Goal: Information Seeking & Learning: Learn about a topic

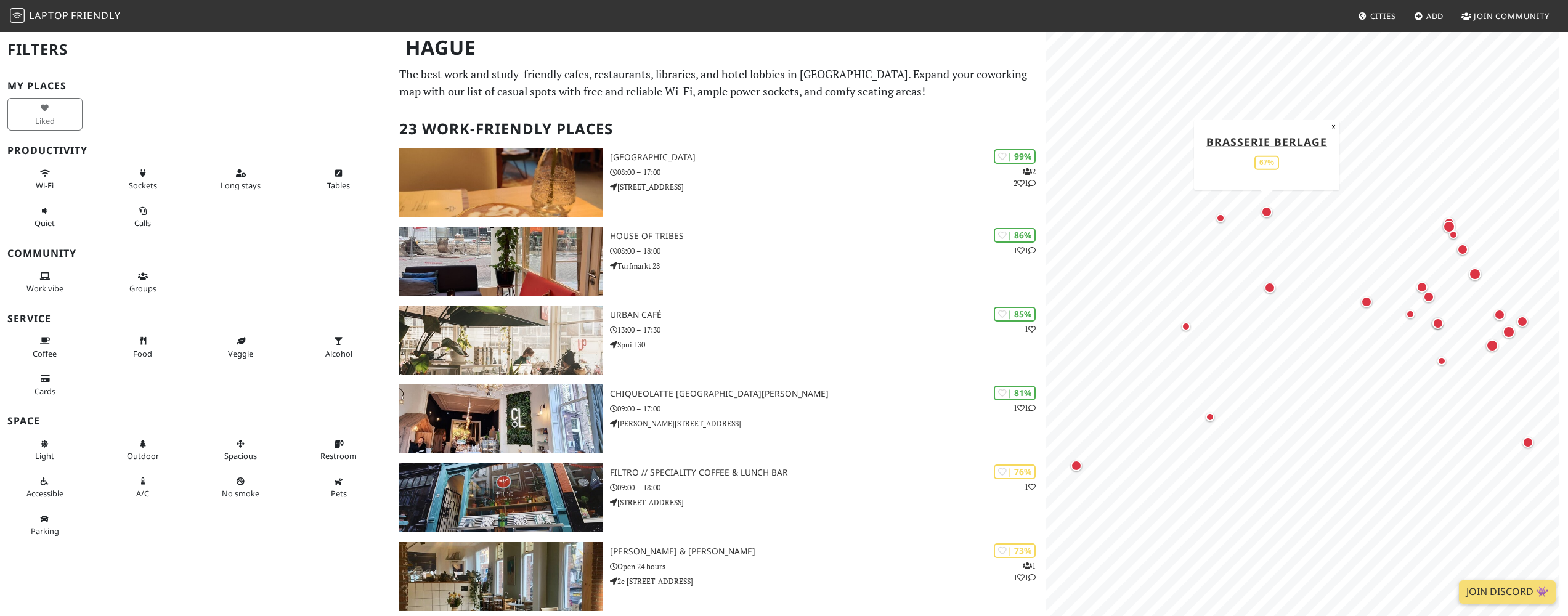
click at [1269, 212] on div "Map marker" at bounding box center [1267, 212] width 11 height 11
click at [1219, 218] on div "Map marker" at bounding box center [1220, 218] width 9 height 9
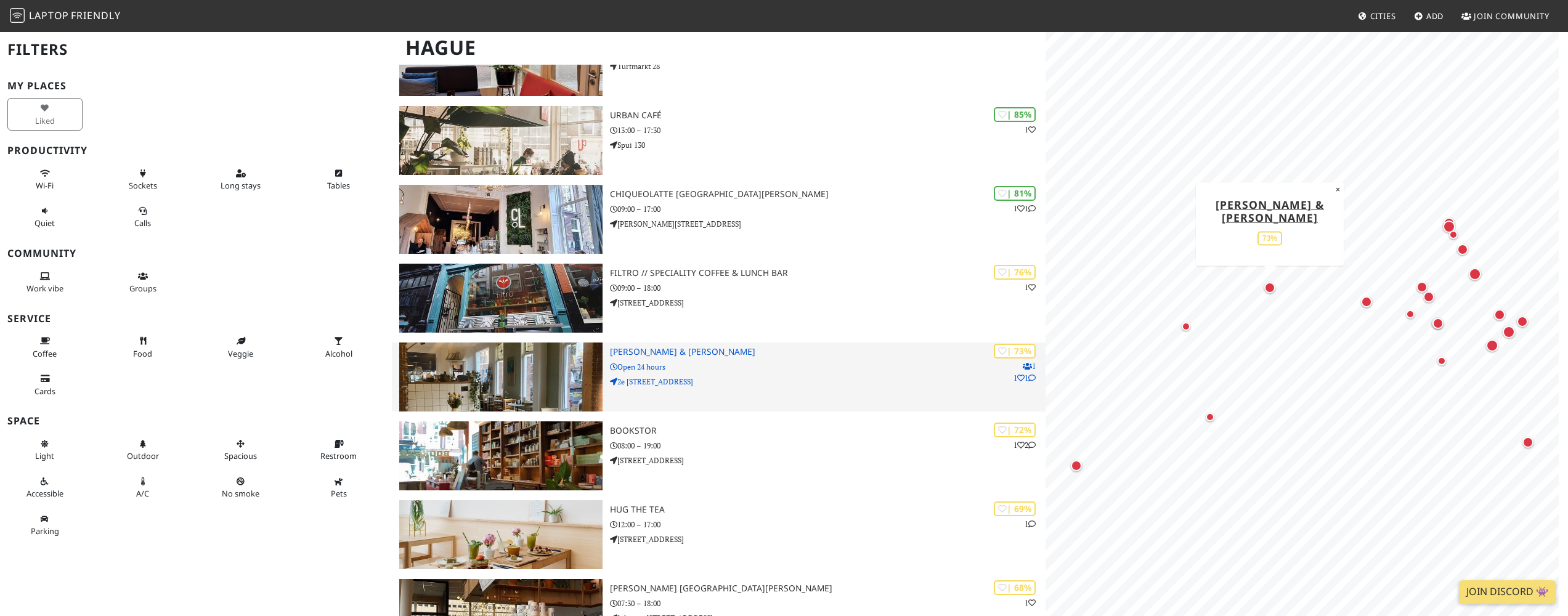
scroll to position [197, 0]
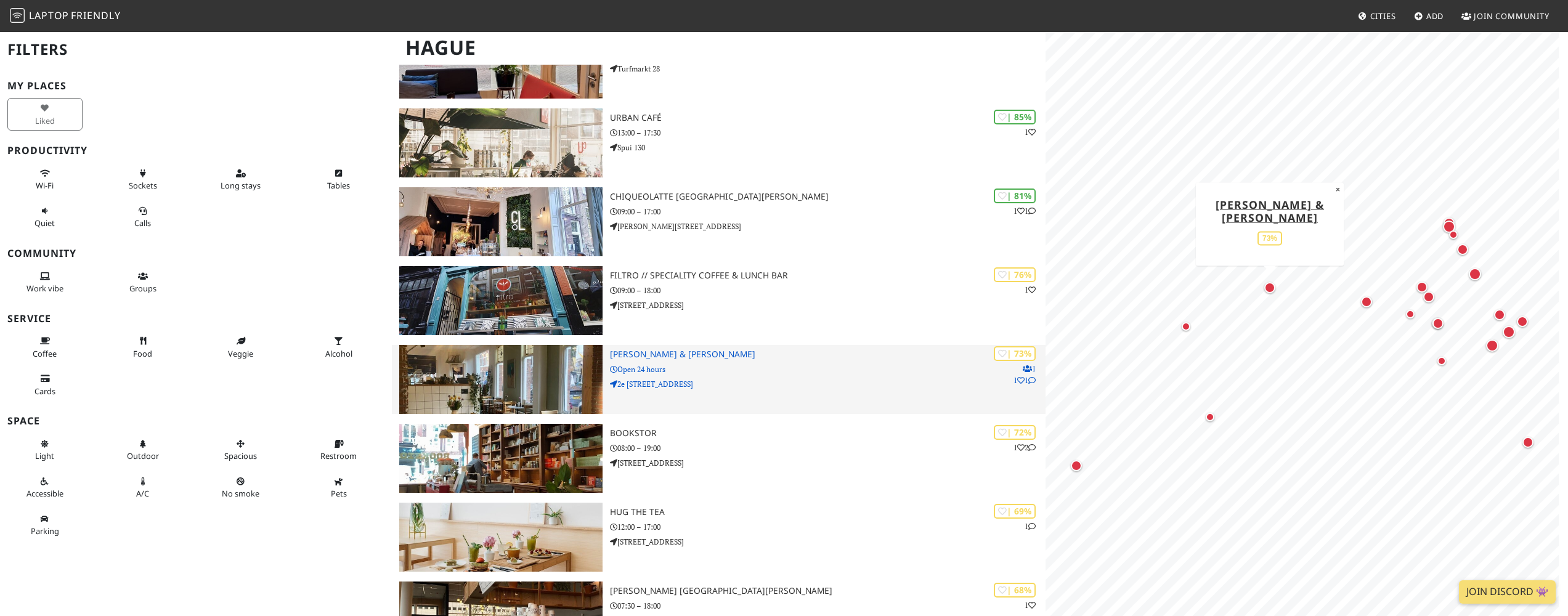
click at [720, 350] on h3 "Michel Boulangerie & Patisserie" at bounding box center [828, 354] width 436 height 11
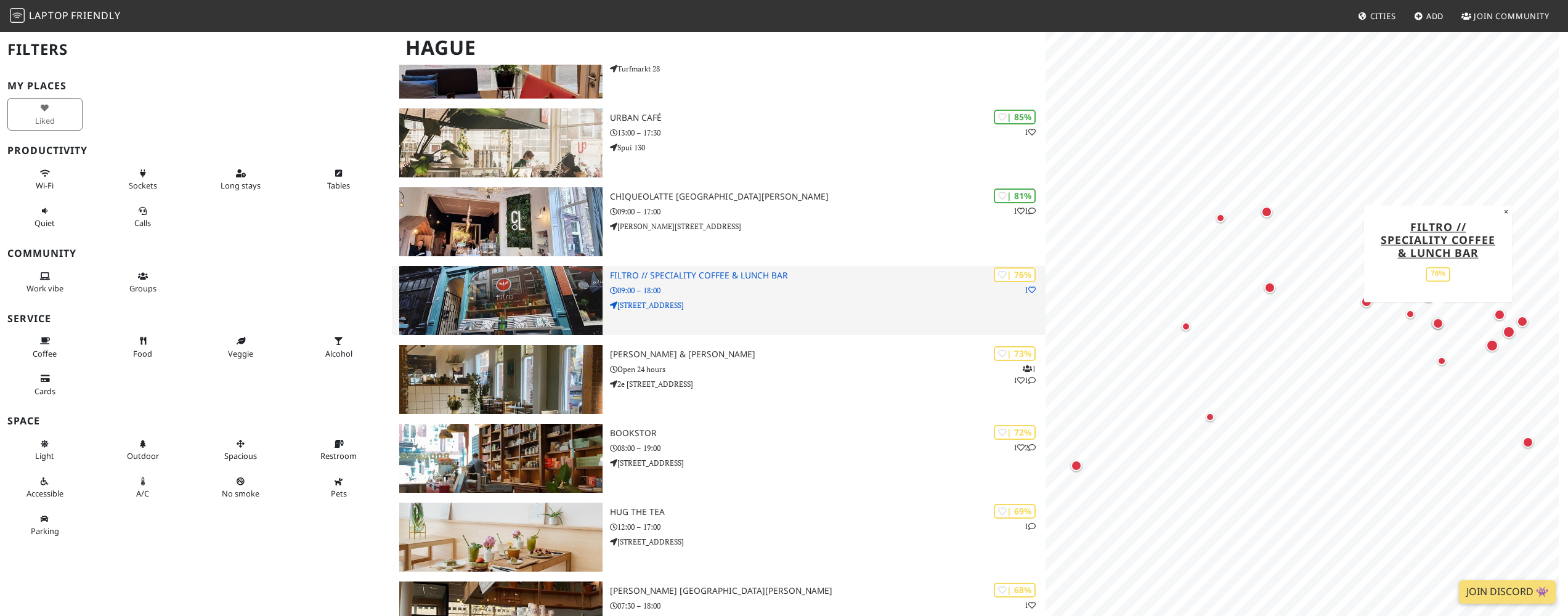
click at [521, 286] on img at bounding box center [500, 301] width 203 height 69
click at [525, 304] on img at bounding box center [500, 301] width 203 height 69
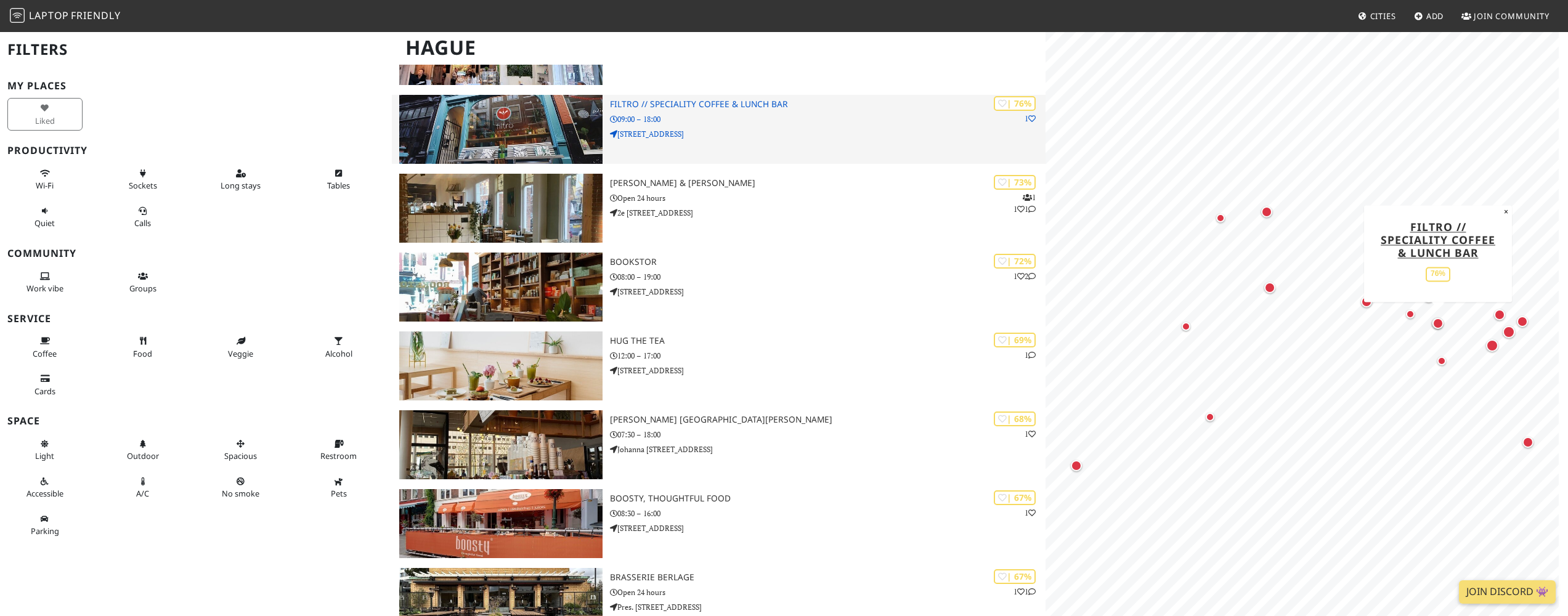
scroll to position [364, 0]
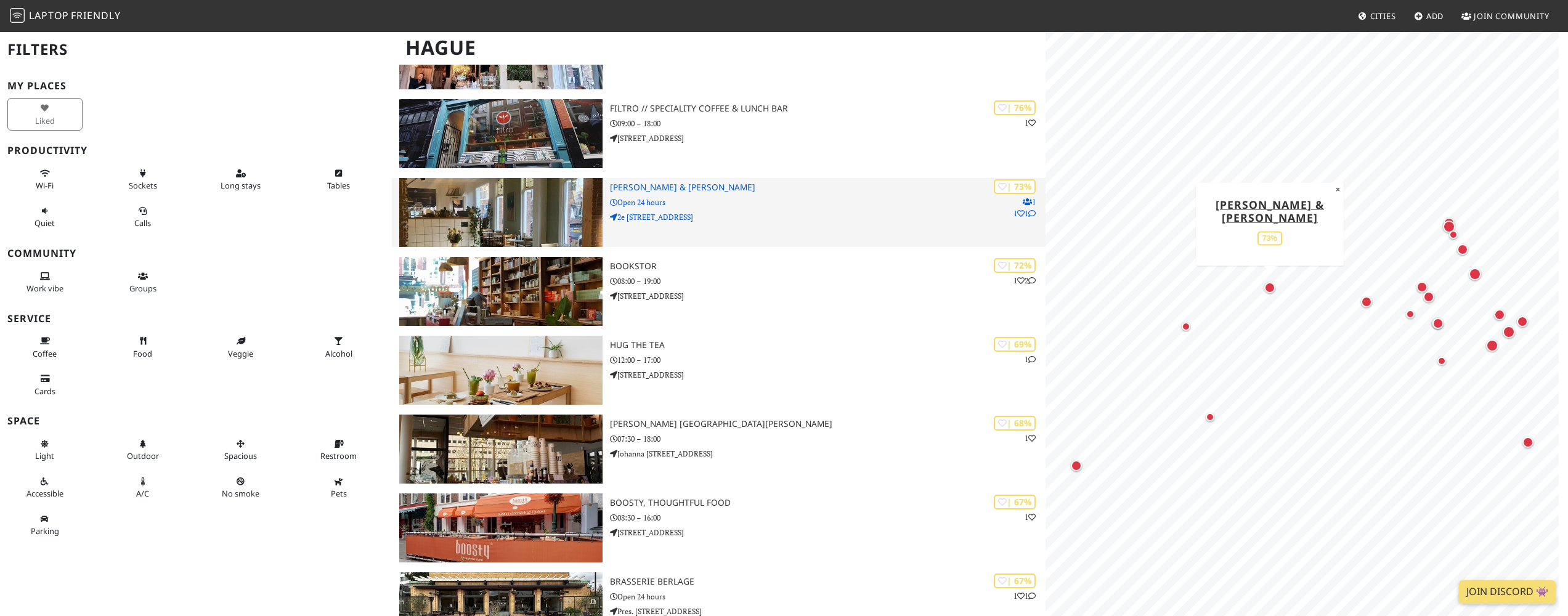
click at [510, 211] on img at bounding box center [500, 212] width 203 height 69
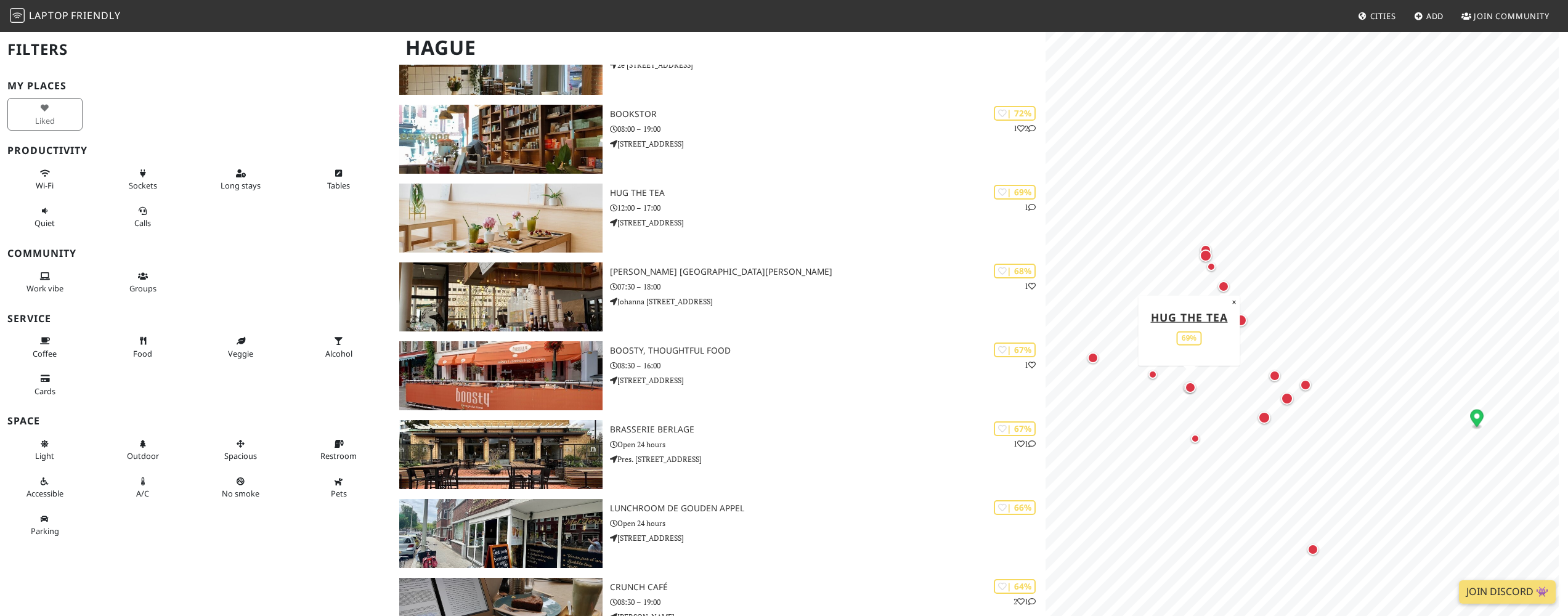
scroll to position [309, 0]
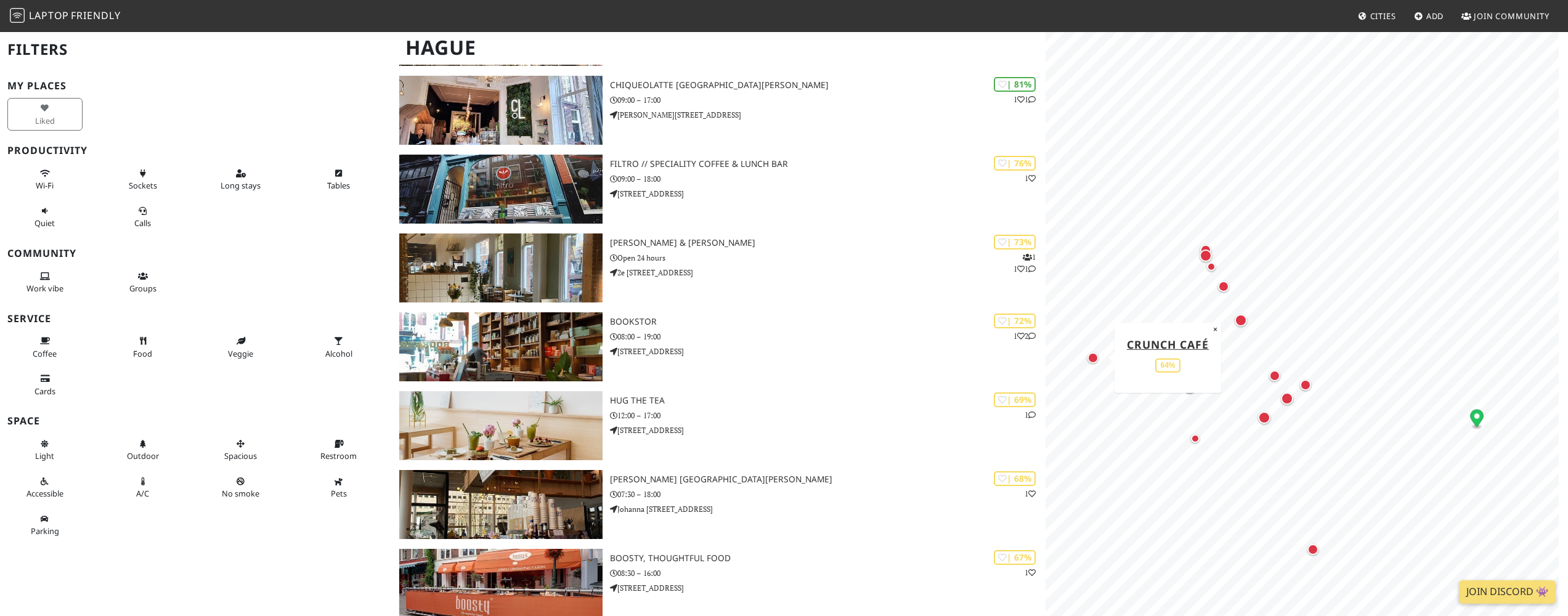
click at [1090, 357] on div "Map marker" at bounding box center [1093, 358] width 11 height 11
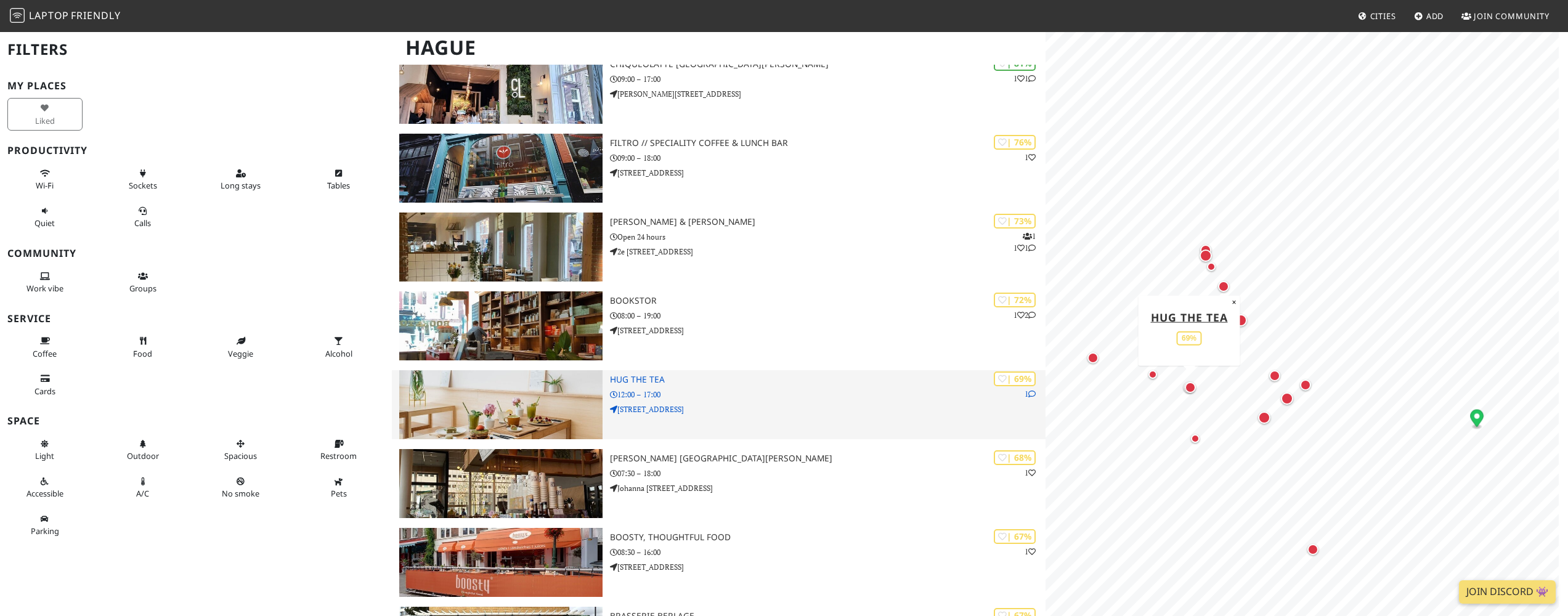
scroll to position [488, 0]
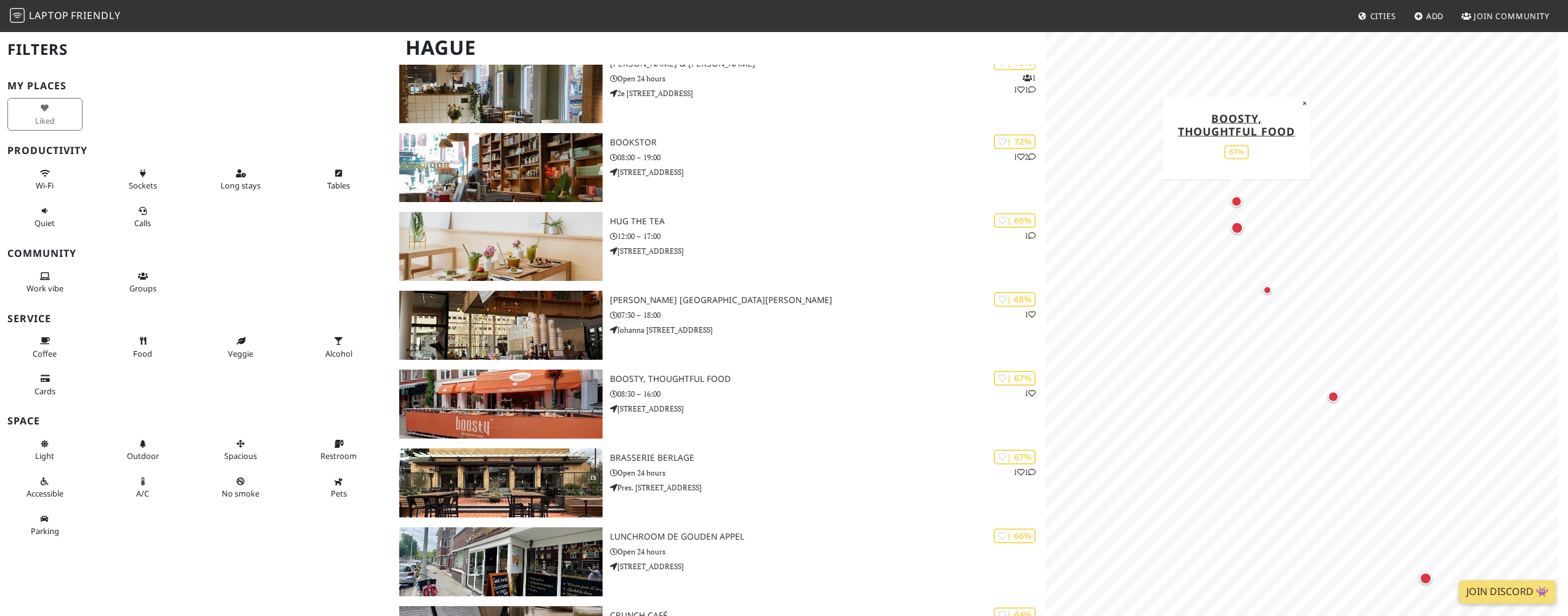
click at [1235, 200] on div "Map marker" at bounding box center [1236, 202] width 11 height 11
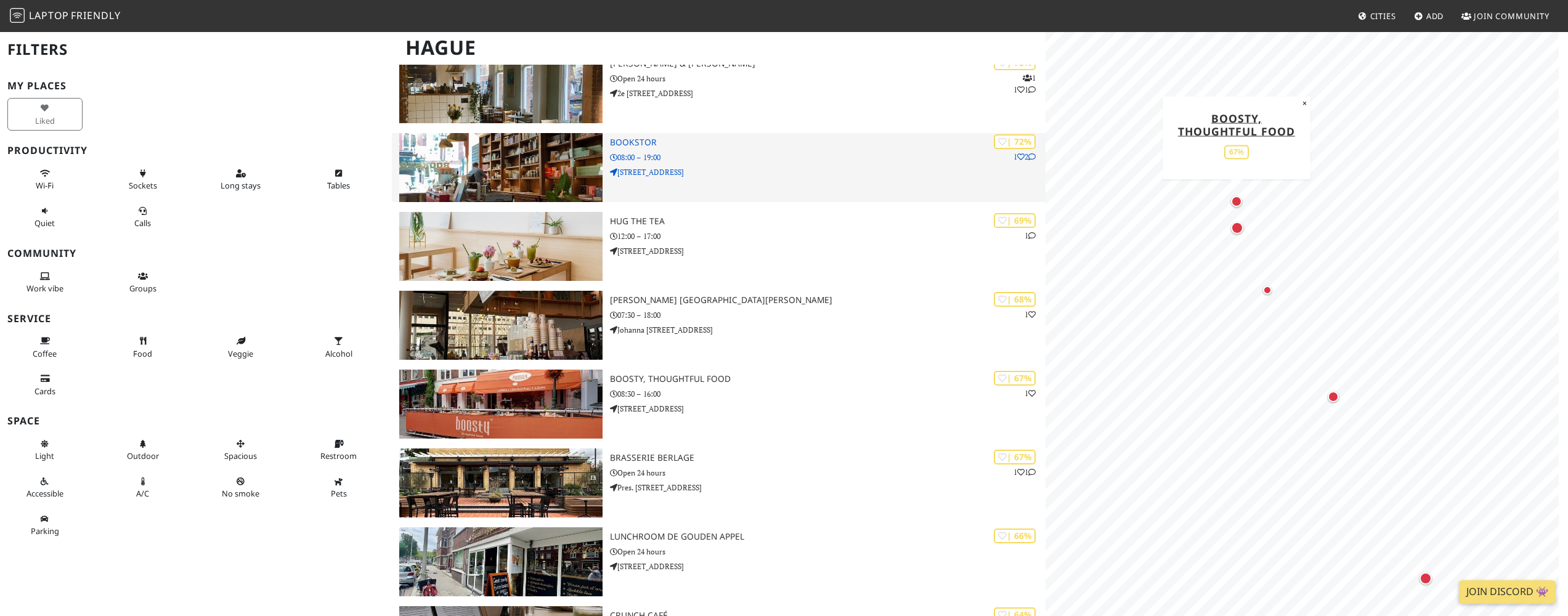
scroll to position [0, 0]
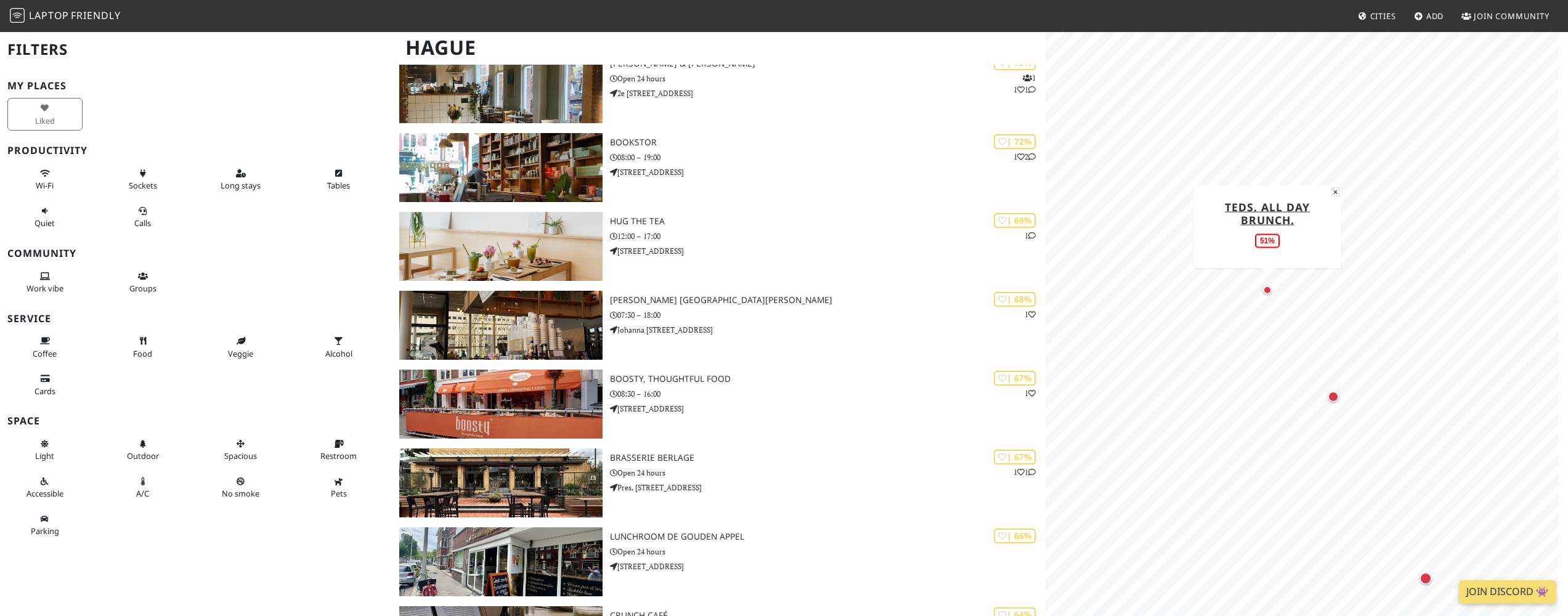
click at [1267, 291] on div "Map marker" at bounding box center [1267, 290] width 9 height 9
click at [1336, 394] on div "Map marker" at bounding box center [1333, 396] width 11 height 11
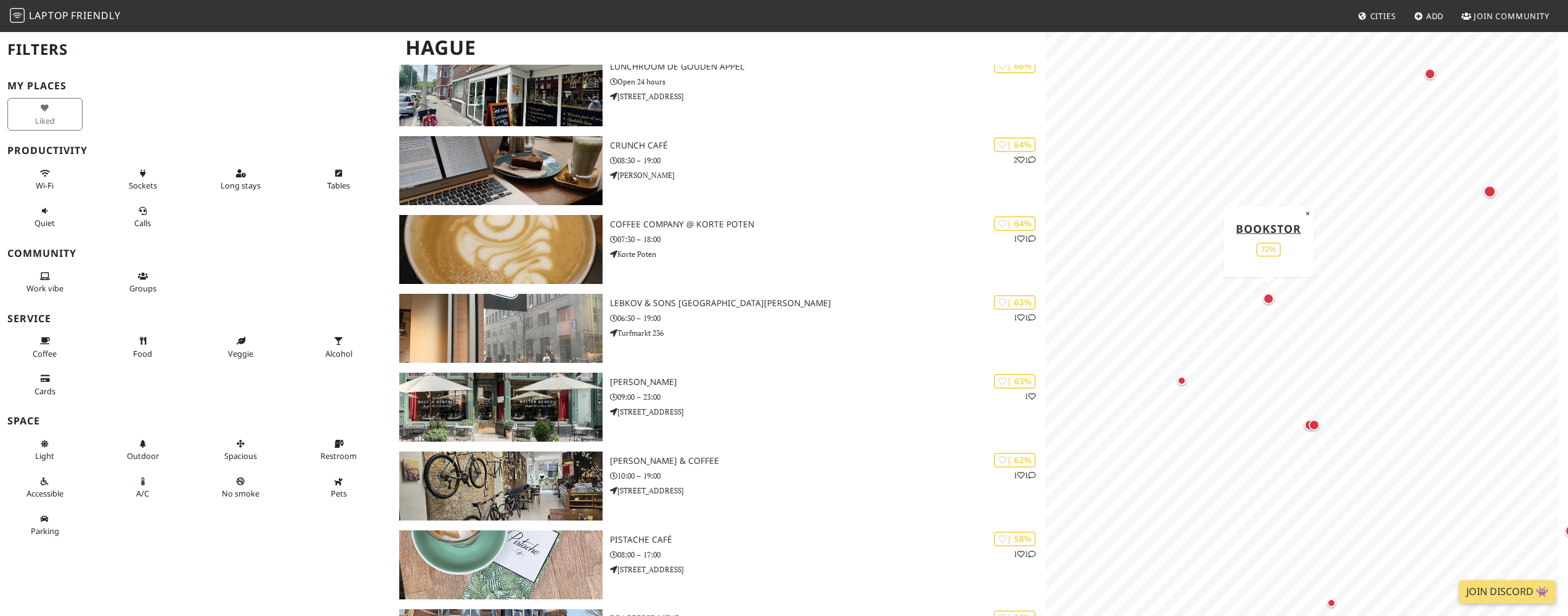
click at [1263, 302] on div "Map marker" at bounding box center [1269, 299] width 16 height 16
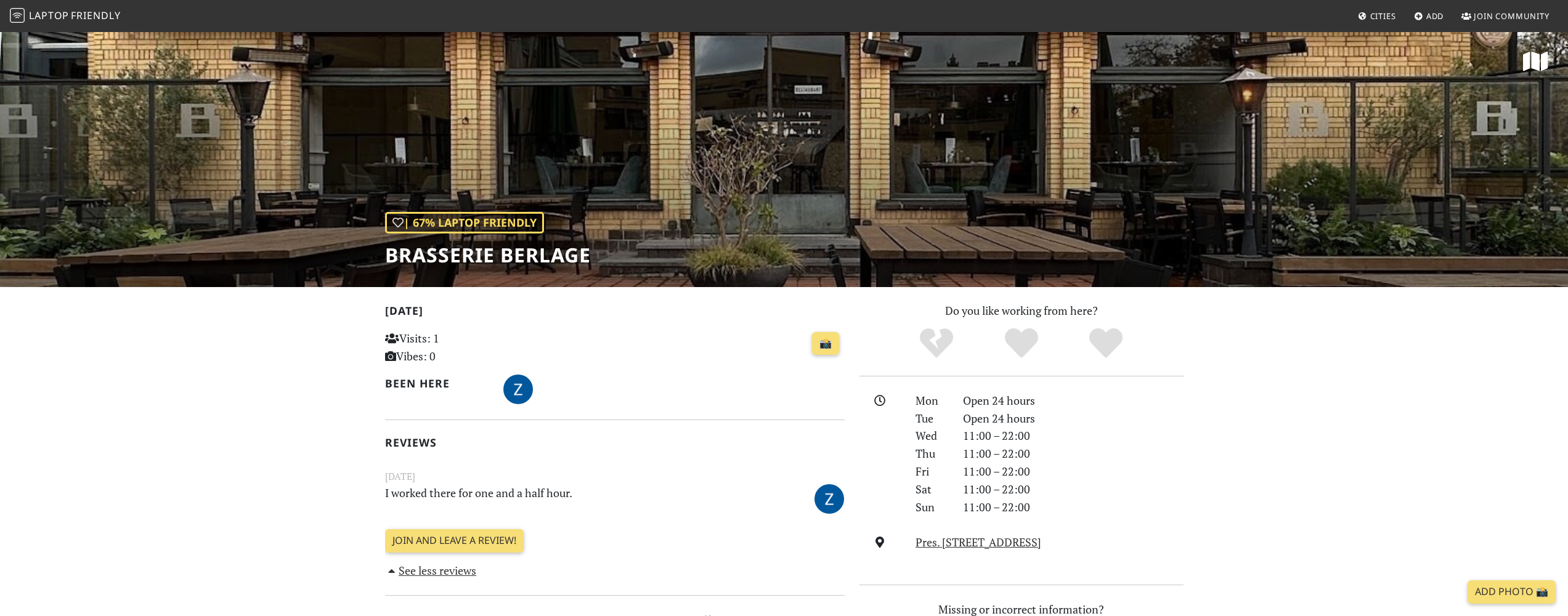
click at [602, 155] on div "| 67% Laptop Friendly Brasserie Berlage" at bounding box center [784, 159] width 1568 height 256
drag, startPoint x: 390, startPoint y: 254, endPoint x: 589, endPoint y: 252, distance: 199.0
click at [589, 252] on h1 "Brasserie Berlage" at bounding box center [487, 255] width 206 height 24
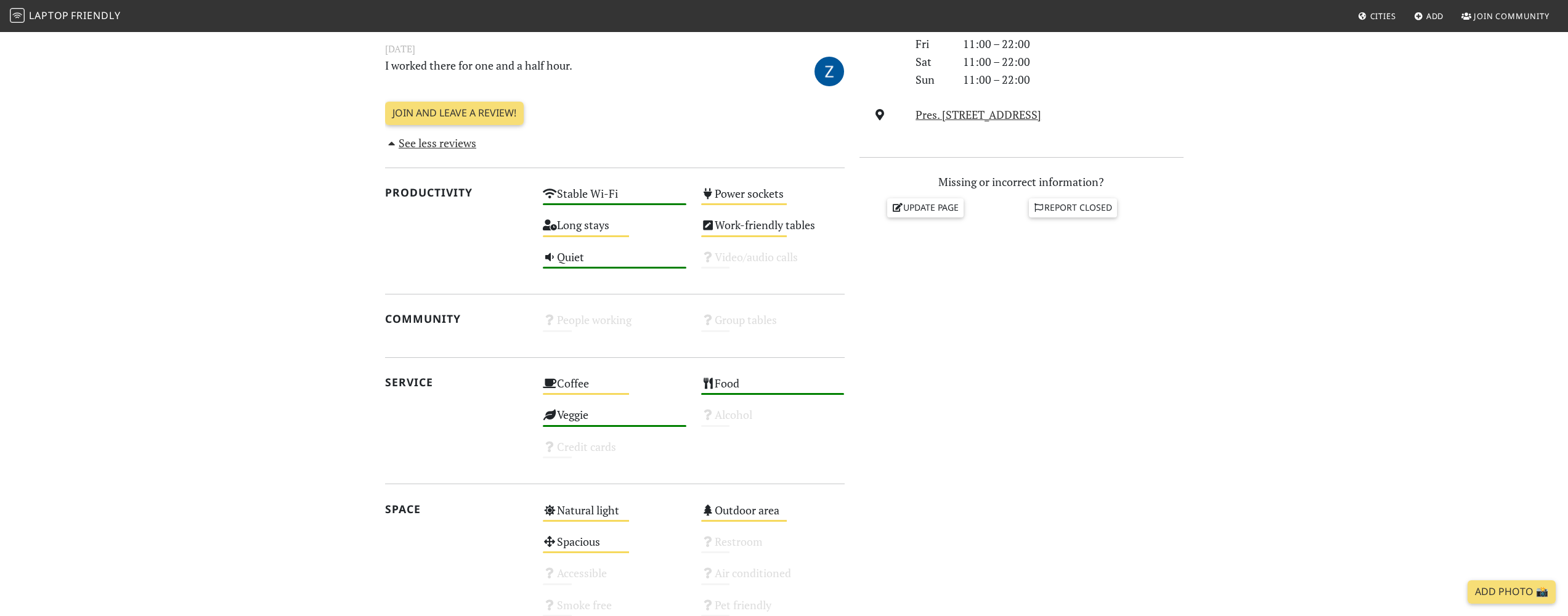
scroll to position [425, 0]
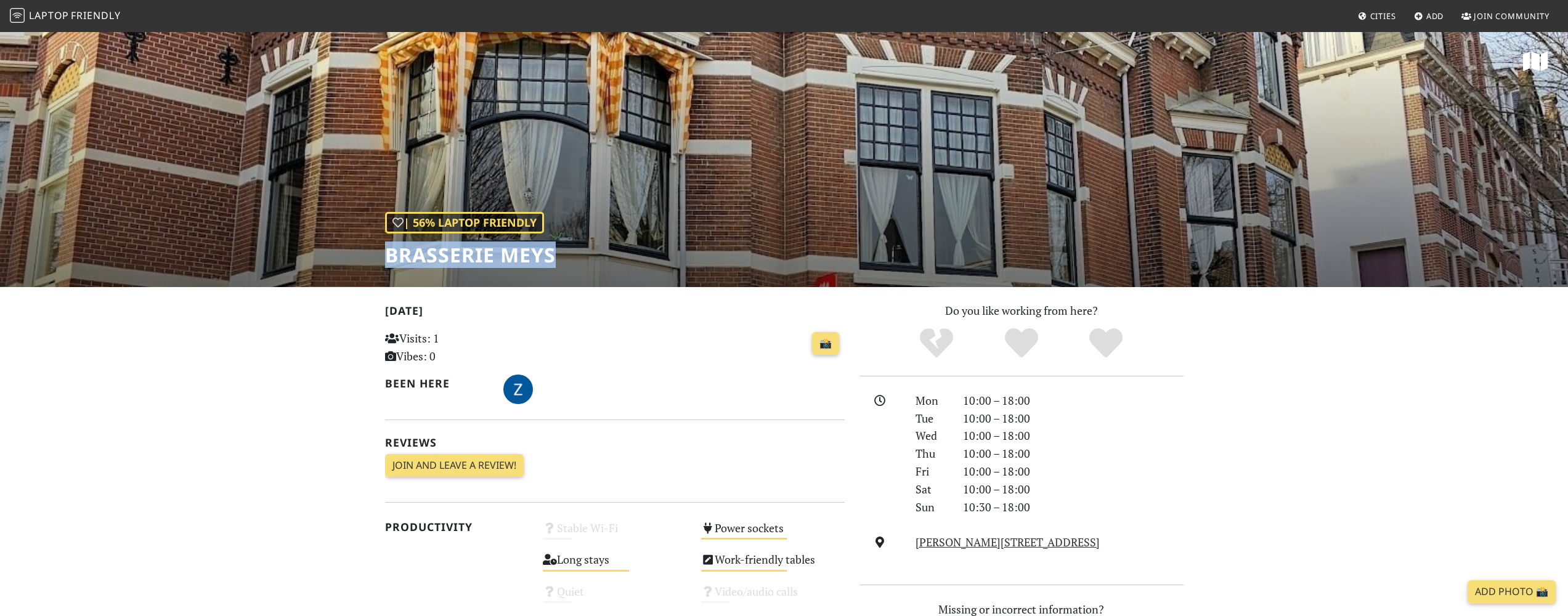
drag, startPoint x: 388, startPoint y: 258, endPoint x: 552, endPoint y: 258, distance: 164.0
click at [552, 258] on h1 "Brasserie Meys" at bounding box center [470, 255] width 171 height 24
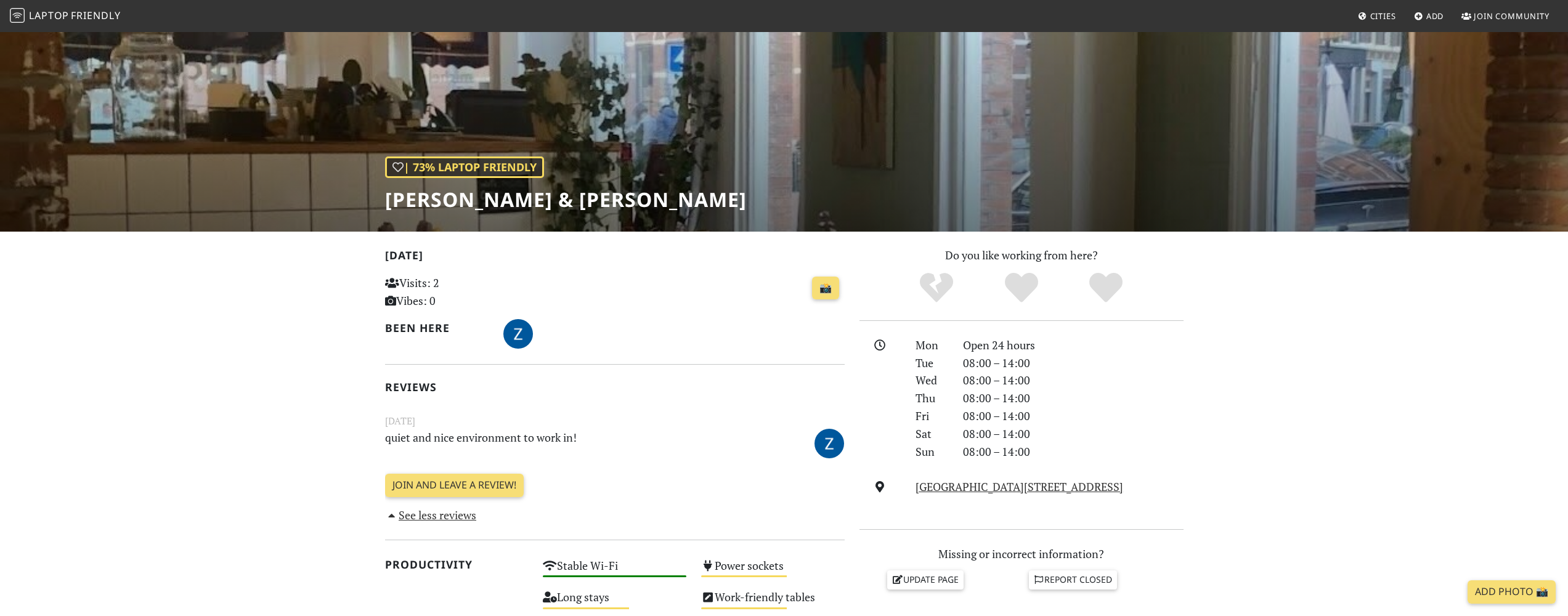
scroll to position [58, 0]
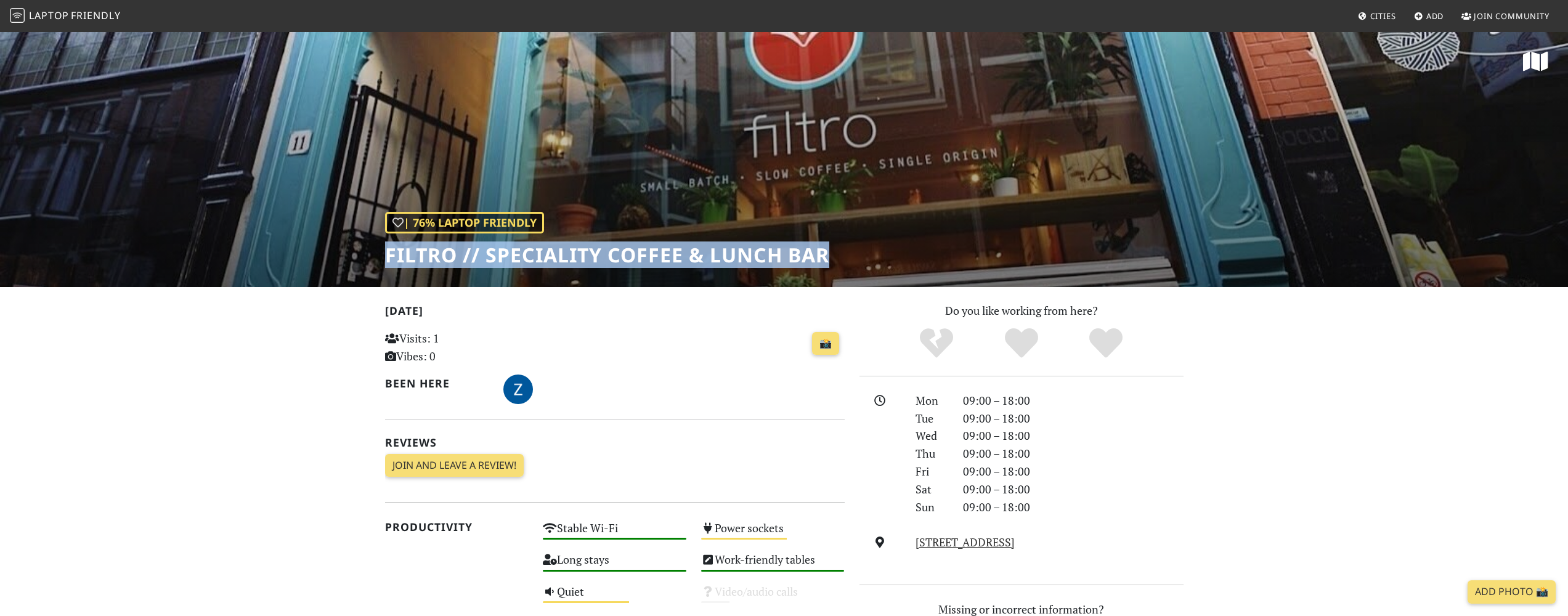
drag, startPoint x: 387, startPoint y: 254, endPoint x: 825, endPoint y: 259, distance: 438.0
click at [825, 259] on h1 "Filtro // Speciality Coffee & Lunch Bar" at bounding box center [606, 255] width 444 height 24
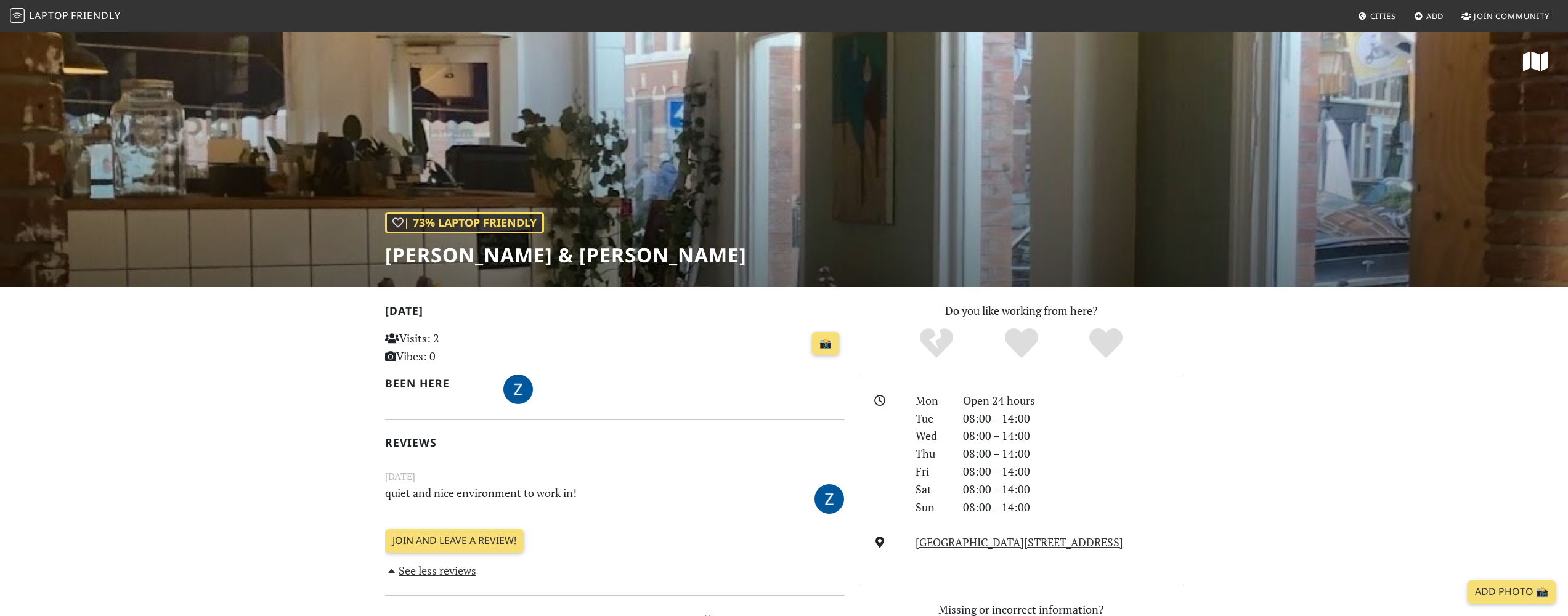
drag, startPoint x: 391, startPoint y: 256, endPoint x: 756, endPoint y: 256, distance: 365.0
click at [746, 256] on h1 "Michel Boulangerie & Patisserie" at bounding box center [565, 255] width 362 height 24
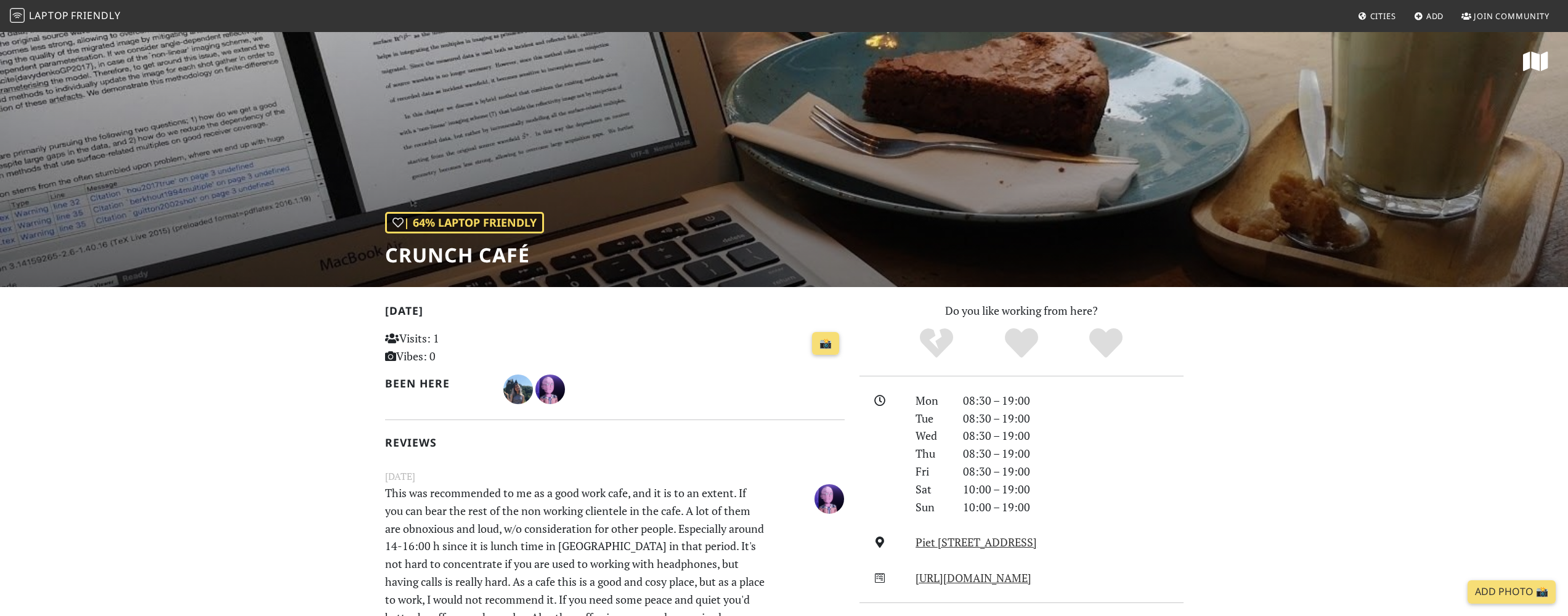
click at [654, 216] on div "| 64% Laptop Friendly Crunch Café" at bounding box center [784, 159] width 1568 height 256
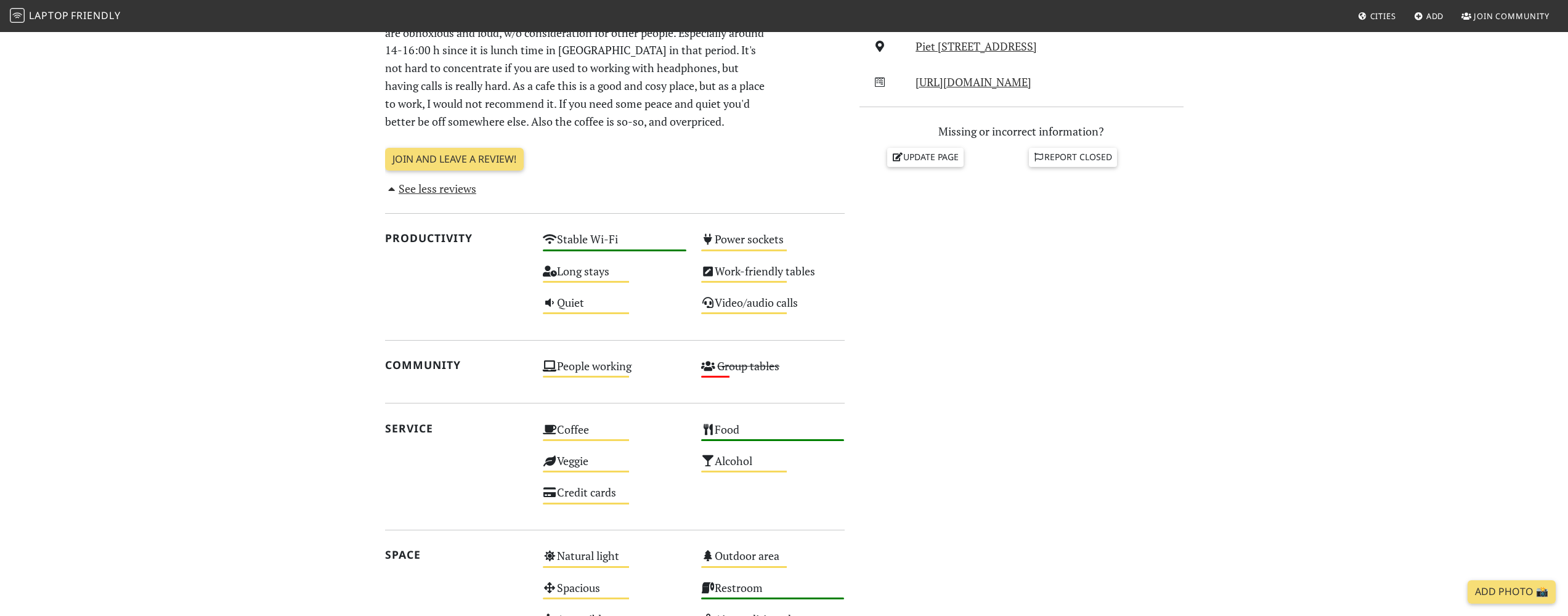
scroll to position [63, 0]
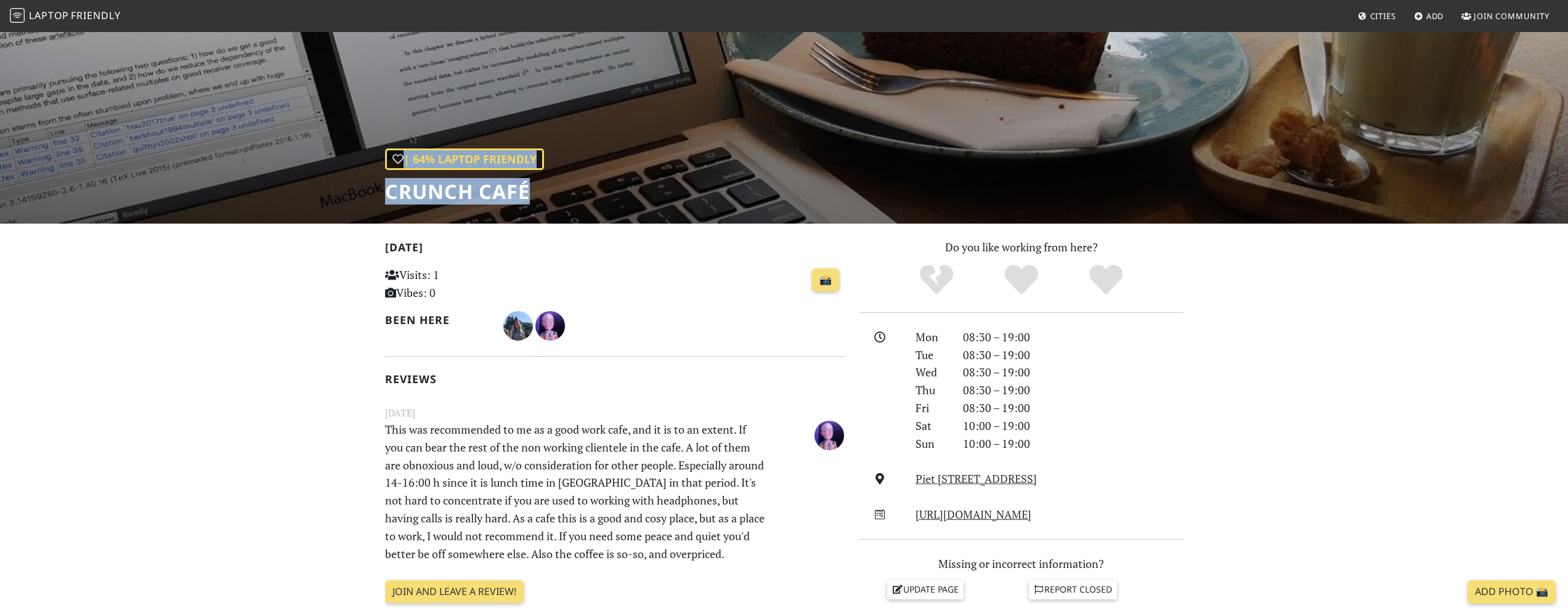
drag, startPoint x: 384, startPoint y: 193, endPoint x: 530, endPoint y: 195, distance: 146.0
click at [530, 195] on div "| 64% Laptop Friendly Crunch Café" at bounding box center [784, 96] width 1568 height 256
click at [530, 195] on h1 "Crunch Café" at bounding box center [464, 192] width 159 height 24
drag, startPoint x: 531, startPoint y: 194, endPoint x: 385, endPoint y: 195, distance: 146.0
click at [385, 195] on h1 "Crunch Café" at bounding box center [464, 192] width 159 height 24
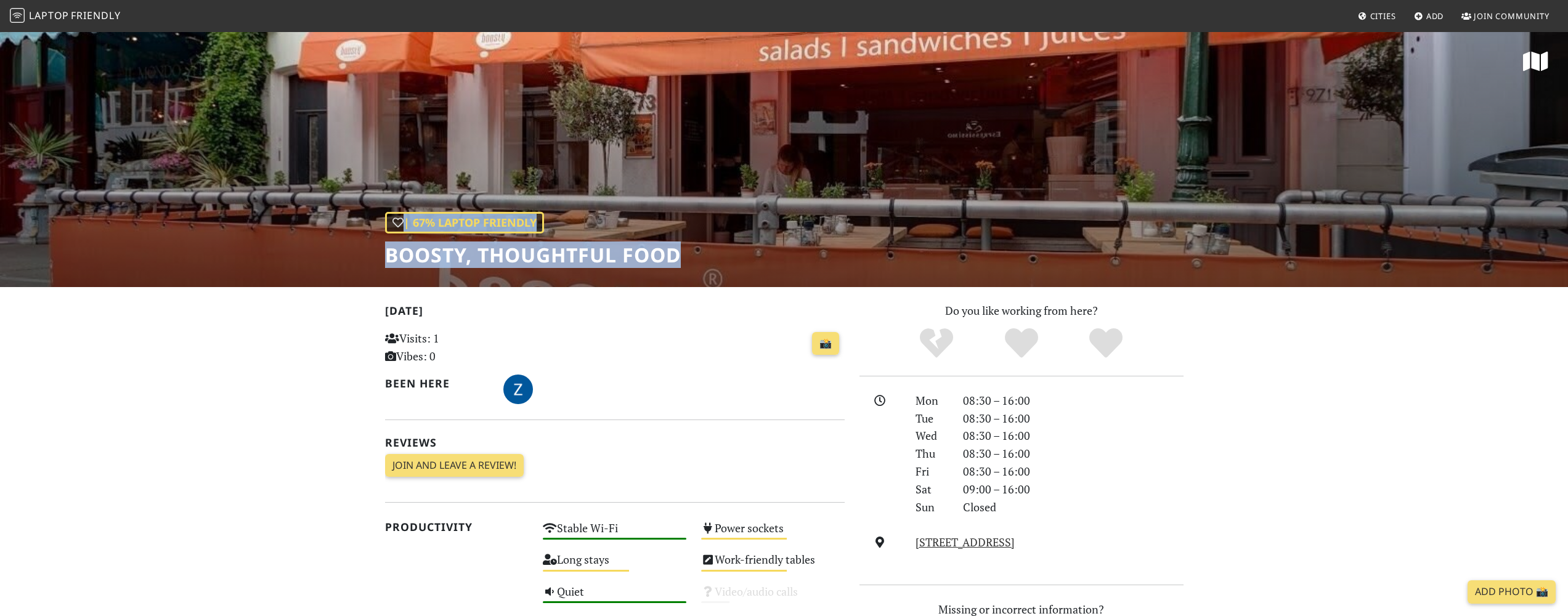
drag, startPoint x: 383, startPoint y: 256, endPoint x: 682, endPoint y: 254, distance: 299.0
click at [682, 254] on div "| 67% Laptop Friendly Boosty, thoughtful food" at bounding box center [784, 159] width 1568 height 256
click at [681, 254] on h1 "Boosty, thoughtful food" at bounding box center [532, 255] width 296 height 24
drag, startPoint x: 680, startPoint y: 256, endPoint x: 388, endPoint y: 259, distance: 292.0
click at [388, 259] on h1 "Boosty, thoughtful food" at bounding box center [532, 255] width 296 height 24
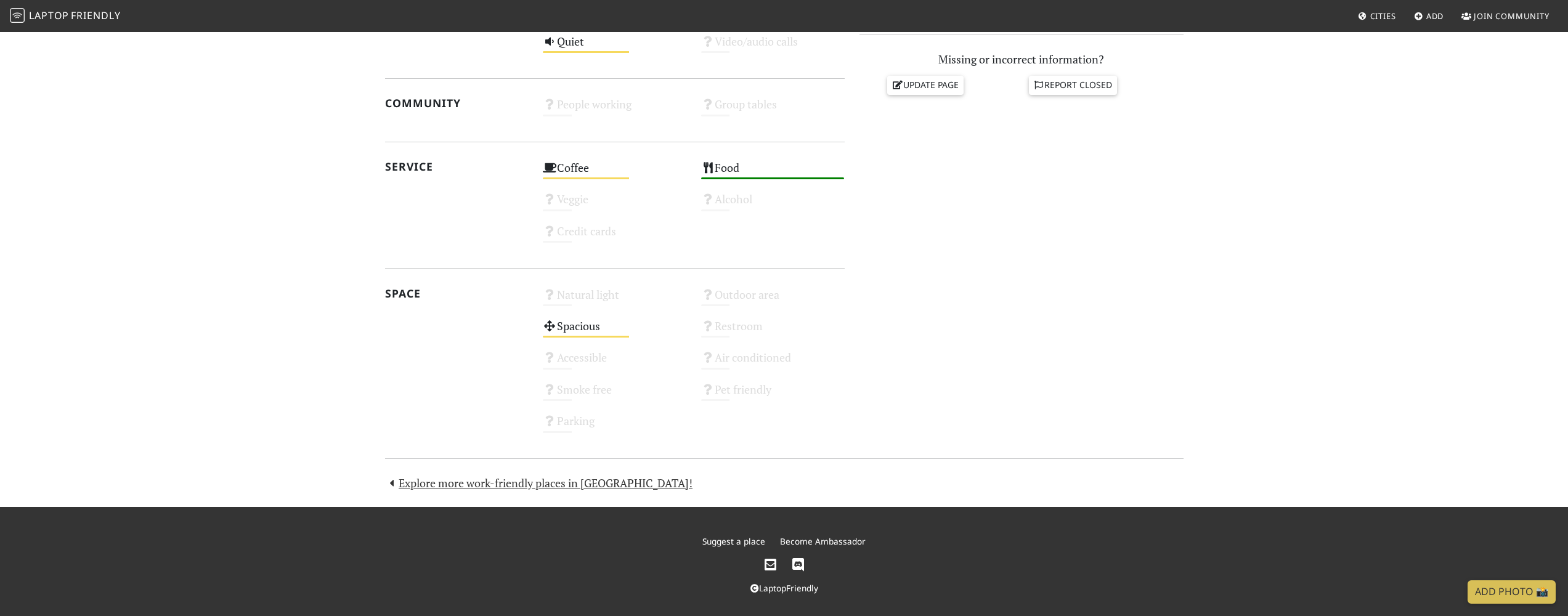
scroll to position [551, 0]
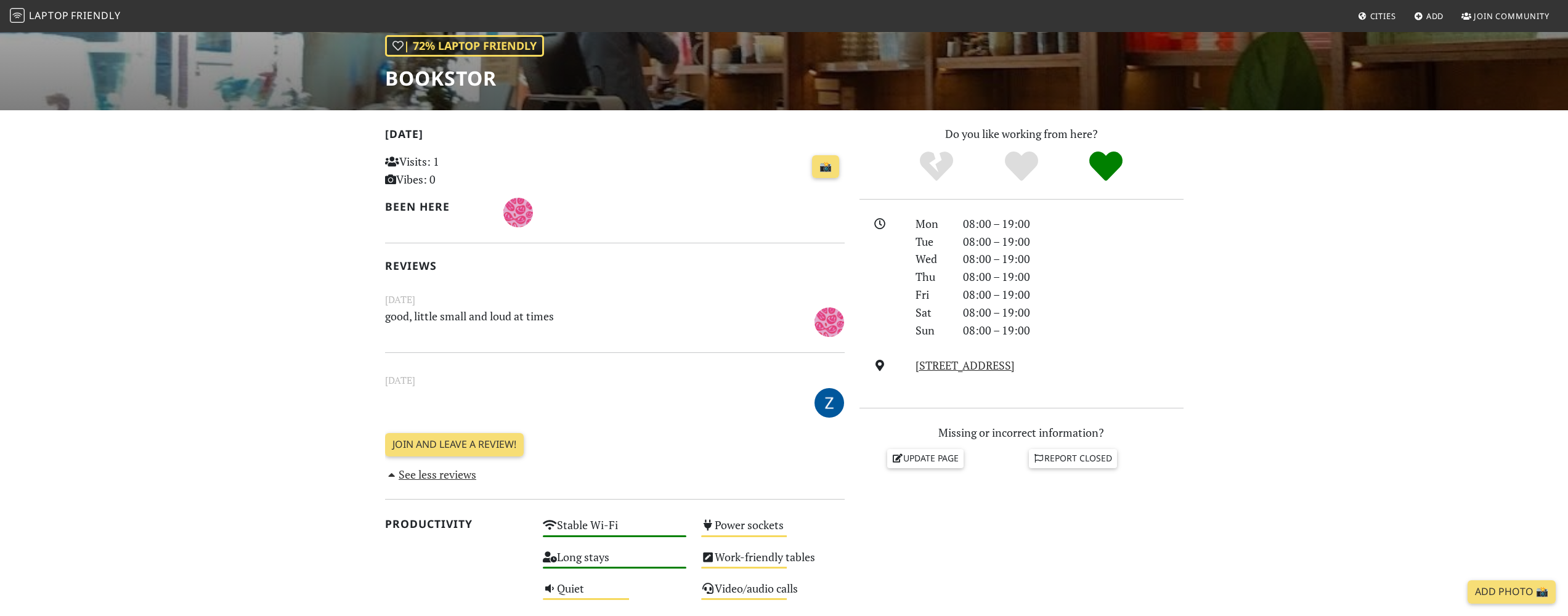
scroll to position [6, 0]
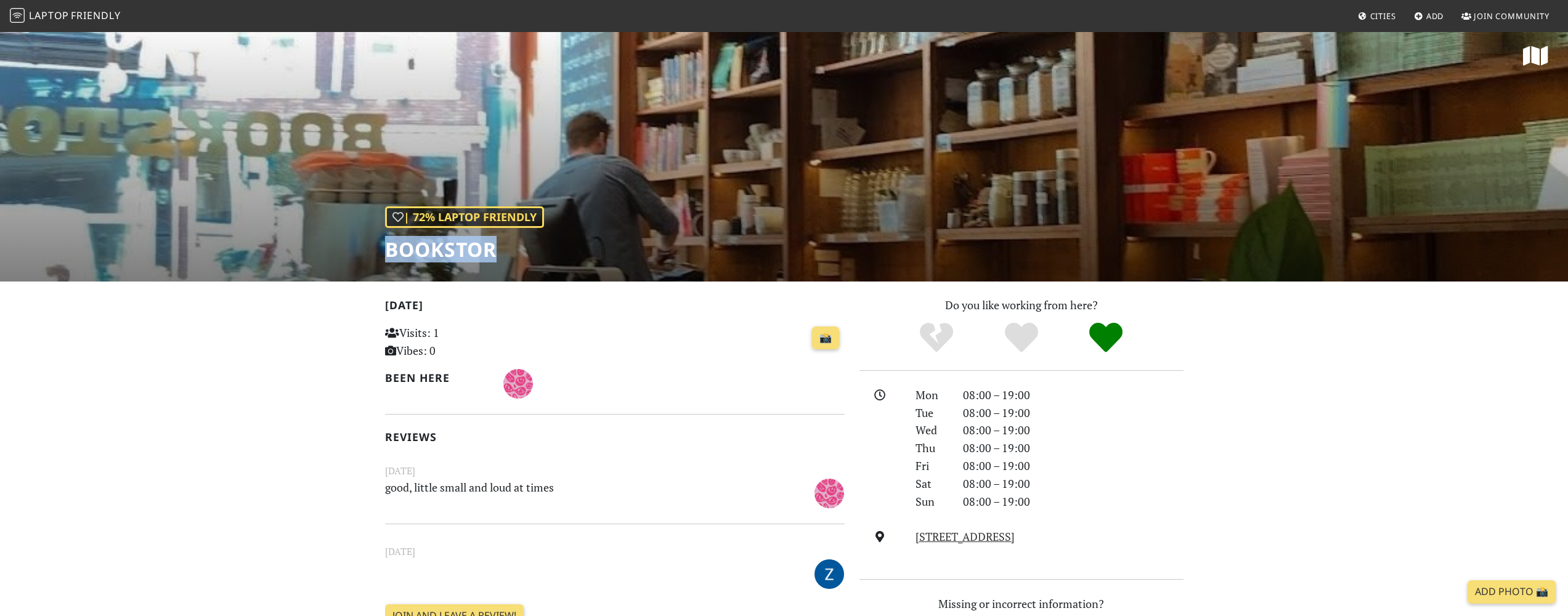
drag, startPoint x: 387, startPoint y: 250, endPoint x: 514, endPoint y: 259, distance: 127.3
click at [514, 259] on h1 "Bookstor" at bounding box center [464, 250] width 159 height 24
